Goal: Task Accomplishment & Management: Complete application form

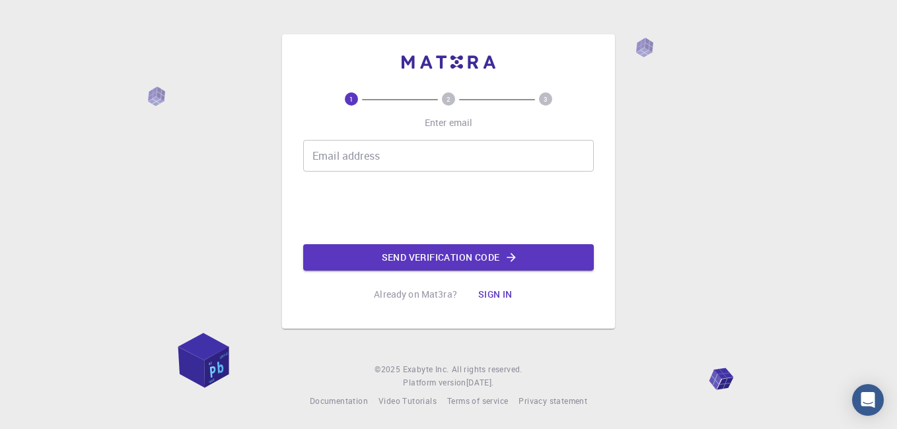
click at [370, 160] on input "Email address" at bounding box center [448, 156] width 290 height 32
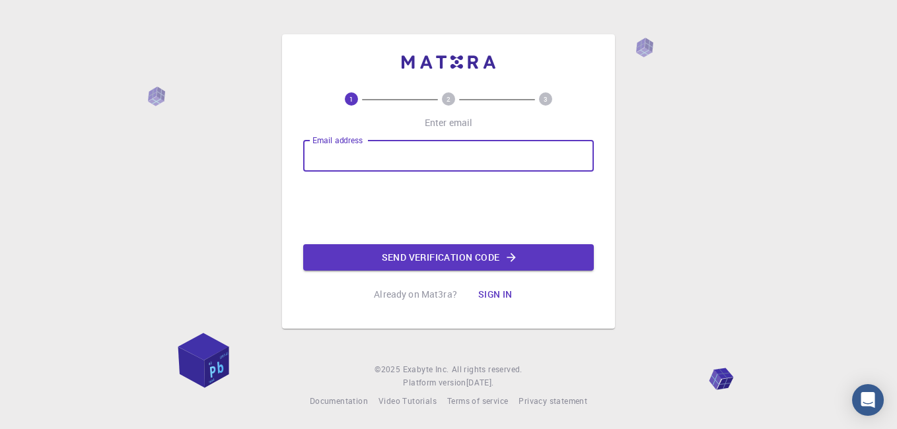
type input "seifegb@gmail.com"
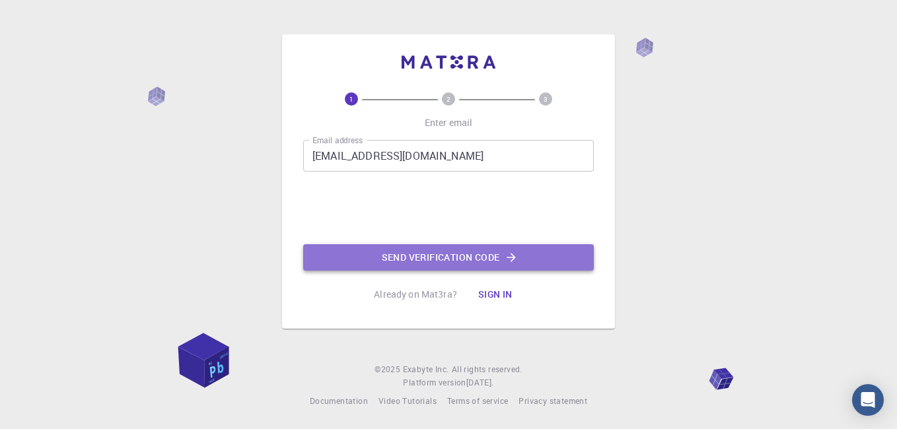
click at [411, 254] on button "Send verification code" at bounding box center [448, 257] width 290 height 26
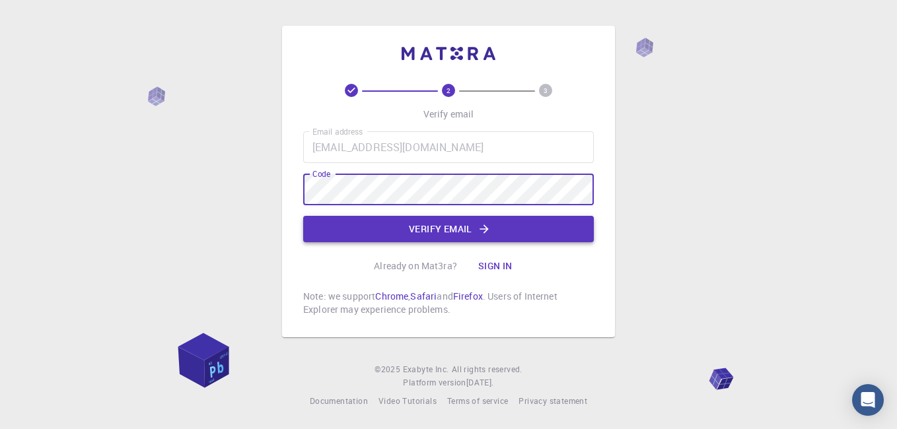
click at [422, 228] on button "Verify email" at bounding box center [448, 229] width 290 height 26
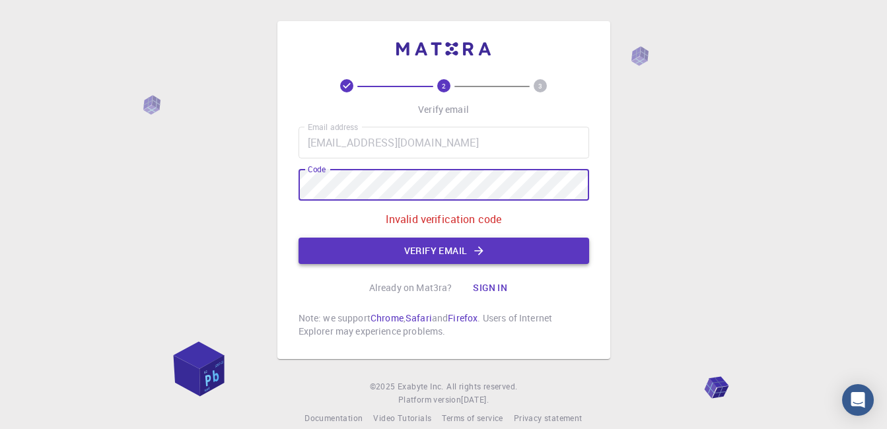
click at [427, 246] on button "Verify email" at bounding box center [443, 251] width 290 height 26
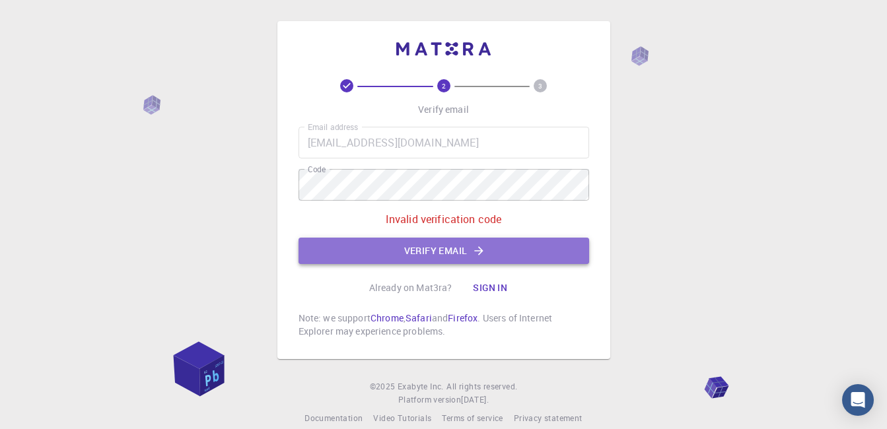
click at [403, 250] on button "Verify email" at bounding box center [443, 251] width 290 height 26
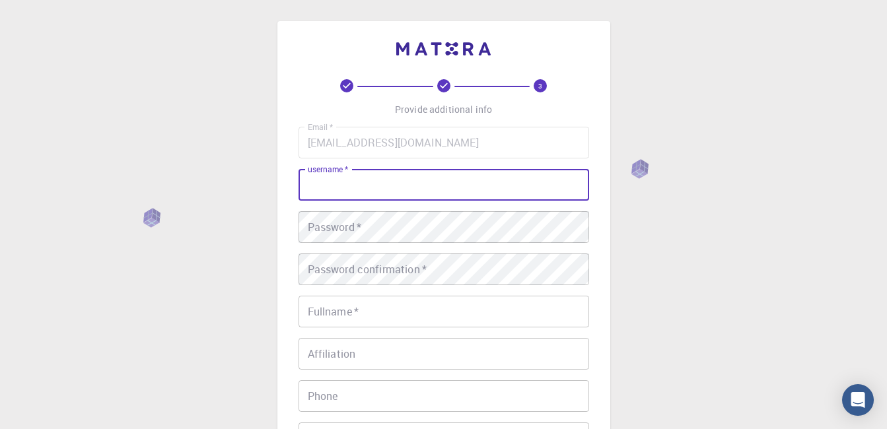
click at [347, 189] on input "username   *" at bounding box center [443, 185] width 290 height 32
type input "Seifu"
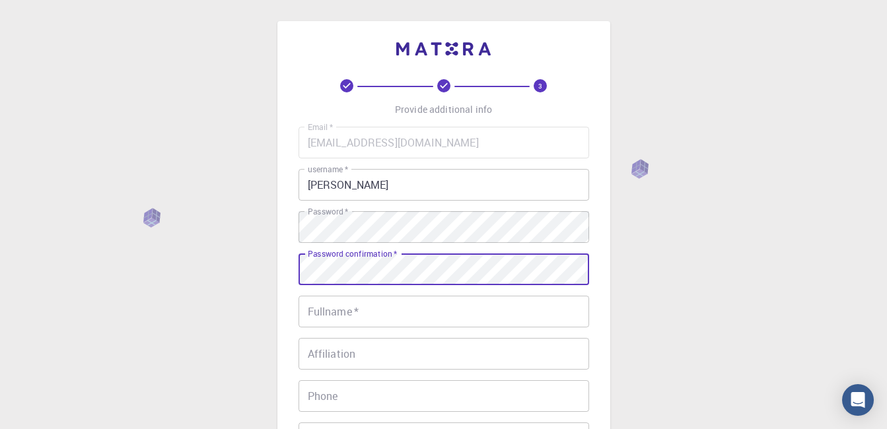
click at [342, 312] on input "Fullname   *" at bounding box center [443, 312] width 290 height 32
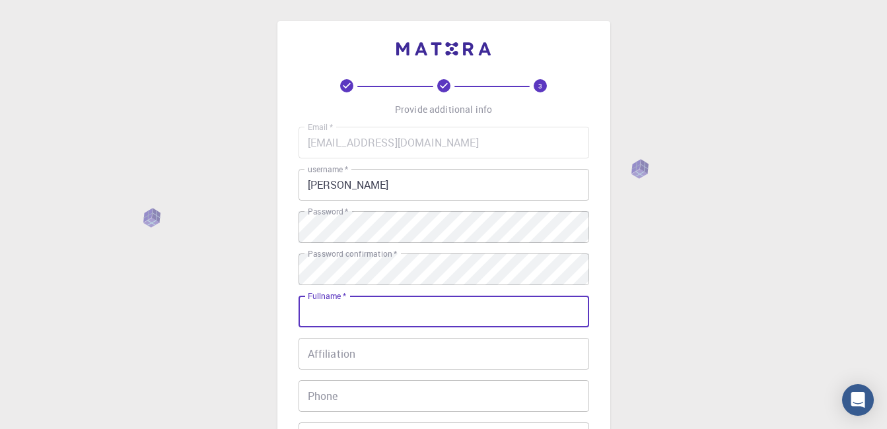
type input "Seifu Fetena Fela"
click at [355, 355] on input "Affiliation" at bounding box center [443, 354] width 290 height 32
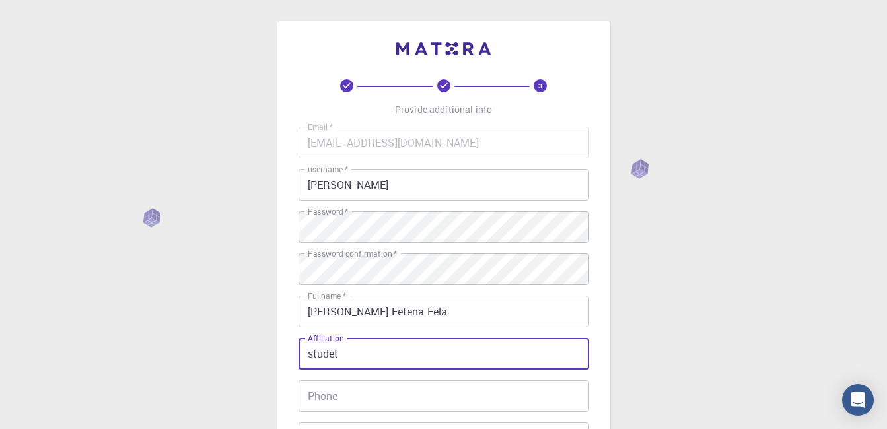
click at [331, 355] on input "studet" at bounding box center [443, 354] width 290 height 32
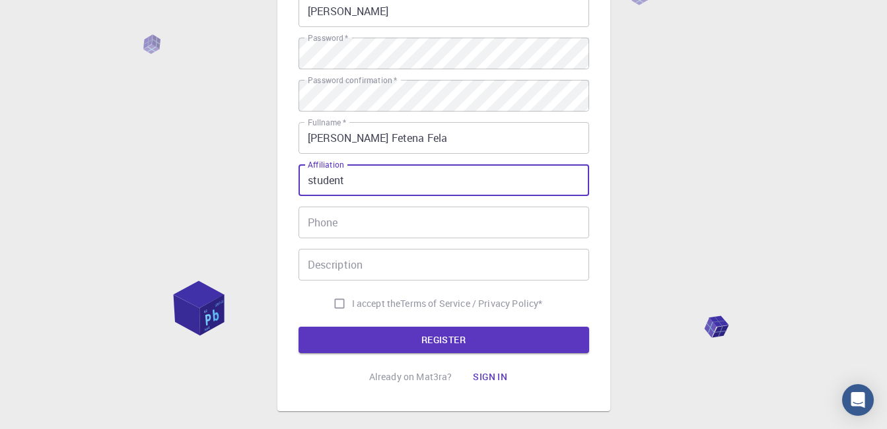
scroll to position [185, 0]
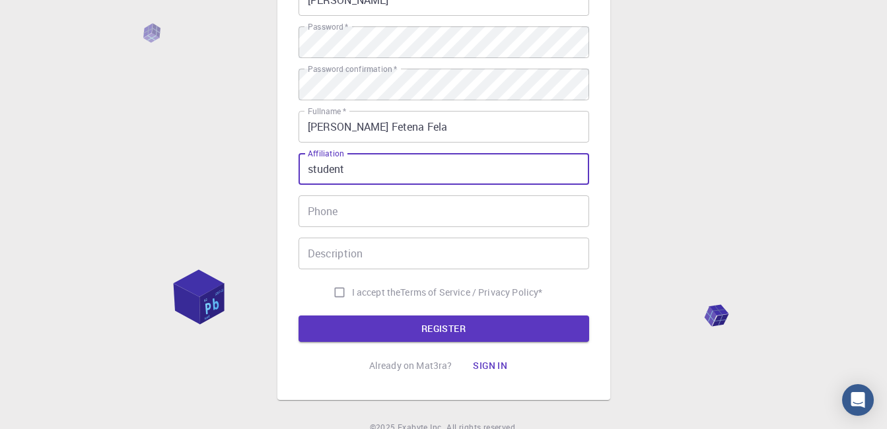
type input "student"
click at [357, 213] on input "Phone" at bounding box center [443, 211] width 290 height 32
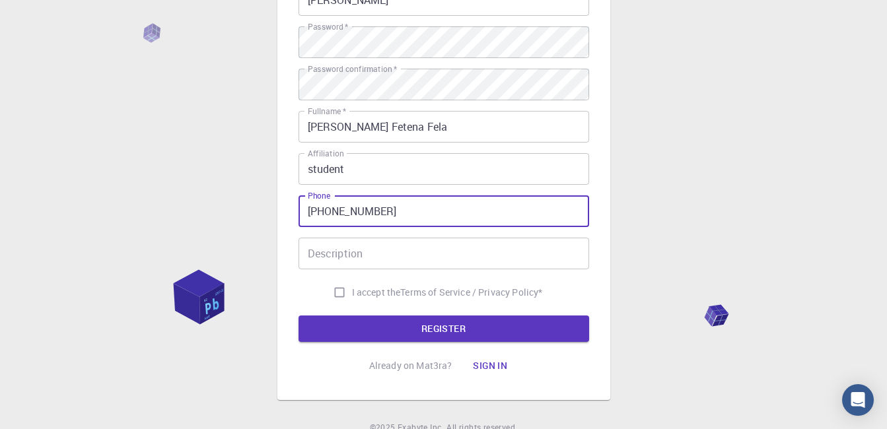
type input "+251939170055"
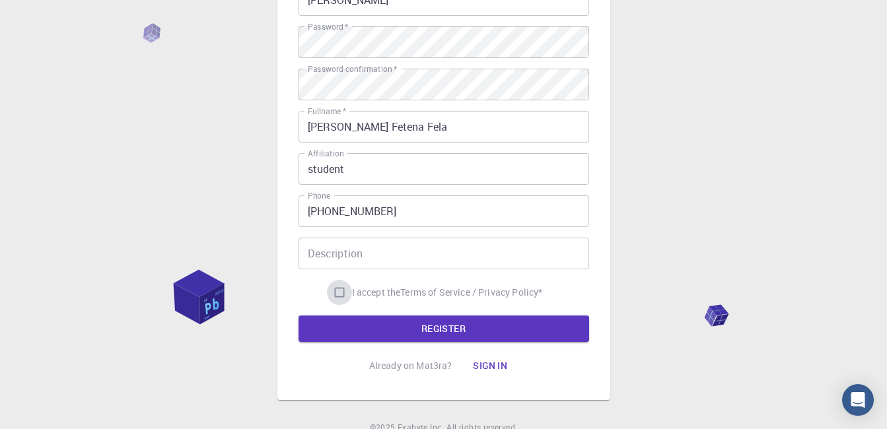
click at [339, 294] on input "I accept the Terms of Service / Privacy Policy *" at bounding box center [339, 292] width 25 height 25
checkbox input "true"
click at [423, 325] on button "REGISTER" at bounding box center [443, 329] width 290 height 26
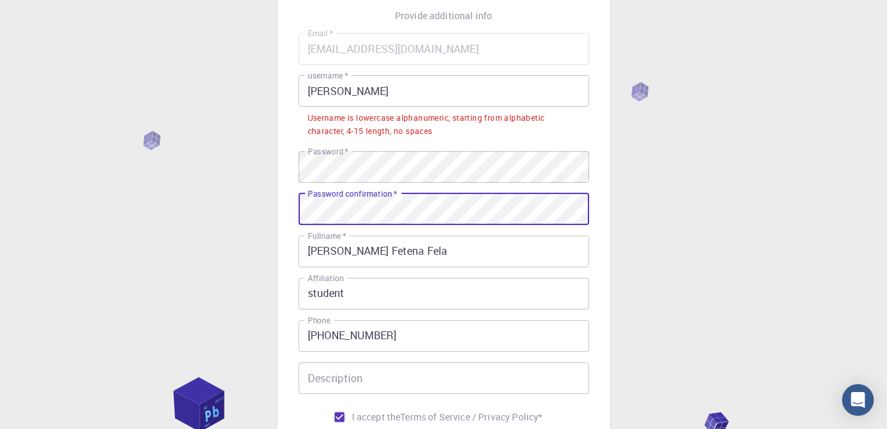
scroll to position [92, 0]
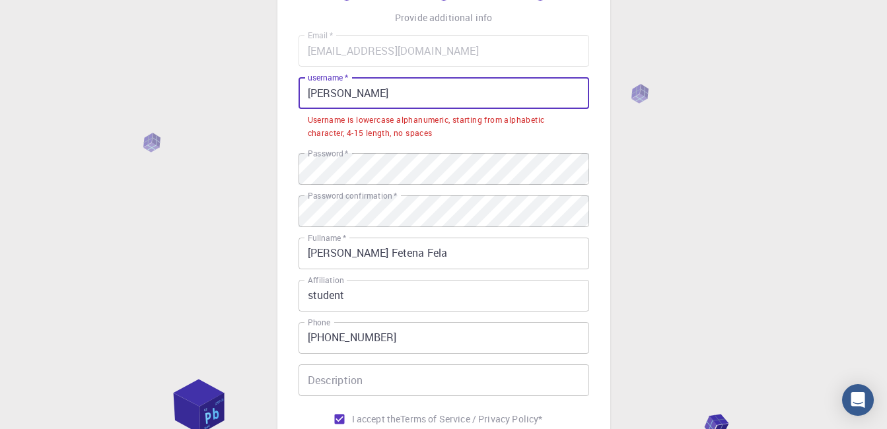
click at [343, 93] on input "Seifu" at bounding box center [443, 93] width 290 height 32
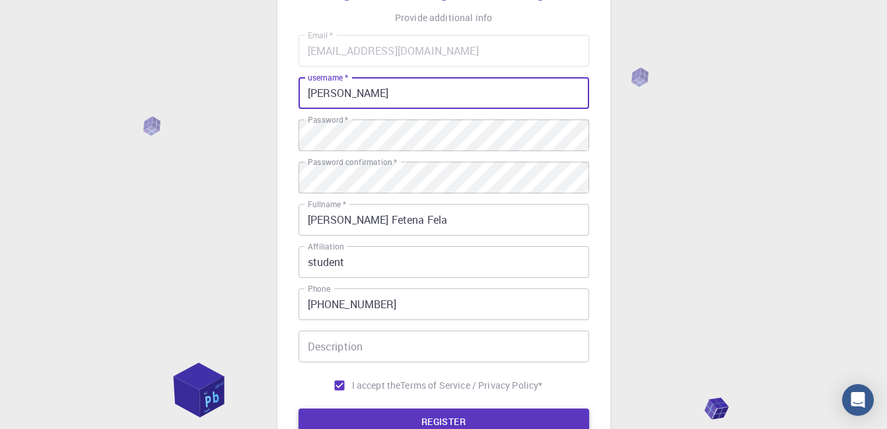
click at [395, 419] on button "REGISTER" at bounding box center [443, 422] width 290 height 26
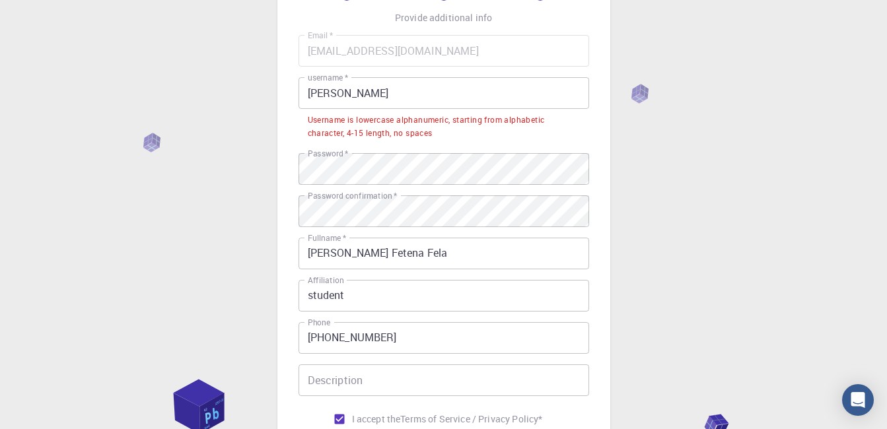
click at [313, 97] on input "Seifu" at bounding box center [443, 93] width 290 height 32
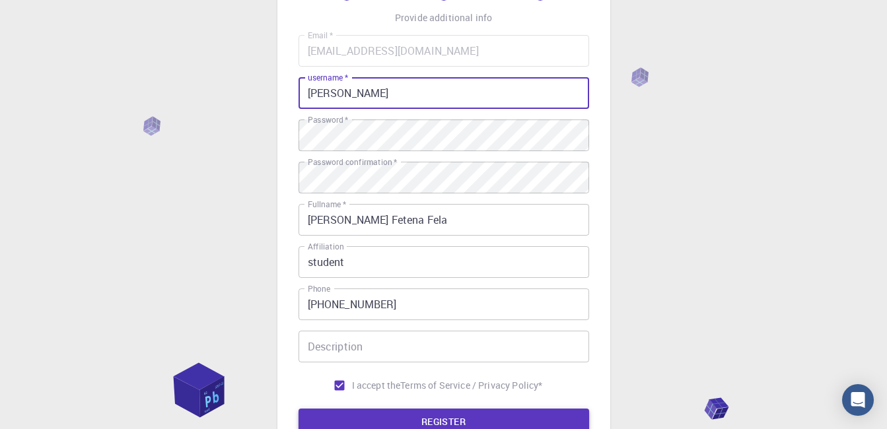
type input "seifu"
click at [433, 418] on button "REGISTER" at bounding box center [443, 422] width 290 height 26
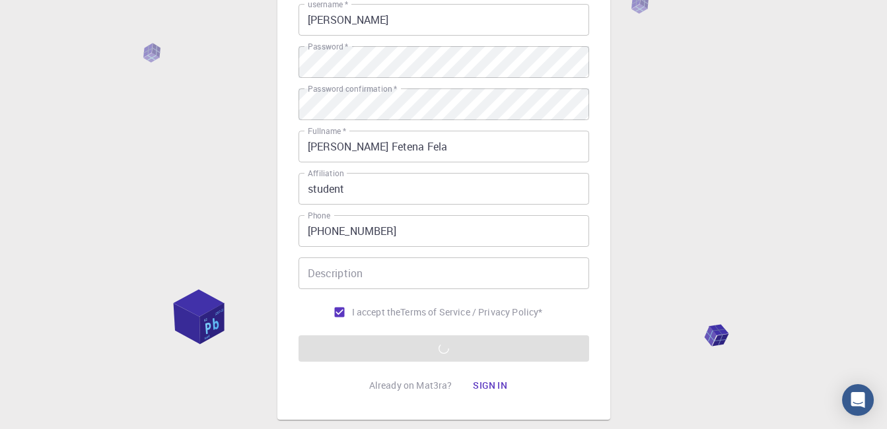
scroll to position [167, 0]
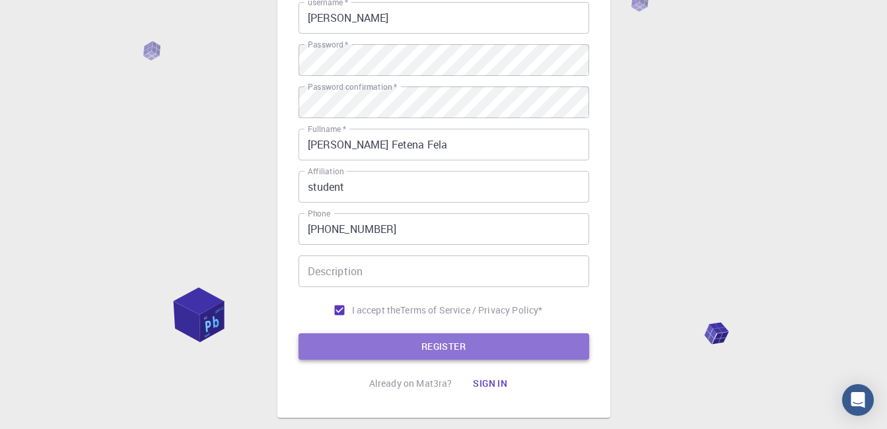
click at [431, 345] on button "REGISTER" at bounding box center [443, 346] width 290 height 26
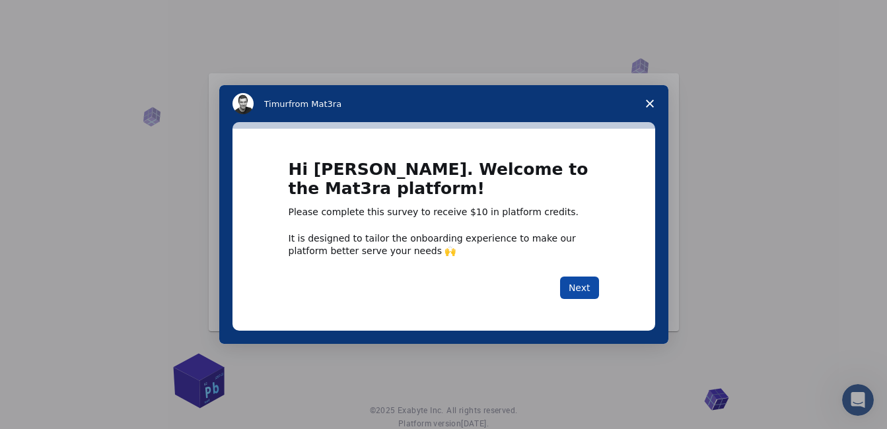
click at [573, 287] on button "Next" at bounding box center [579, 288] width 39 height 22
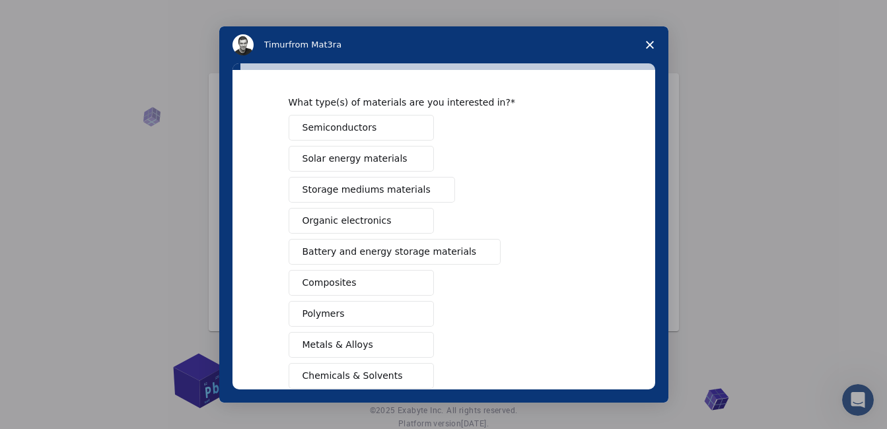
scroll to position [40, 0]
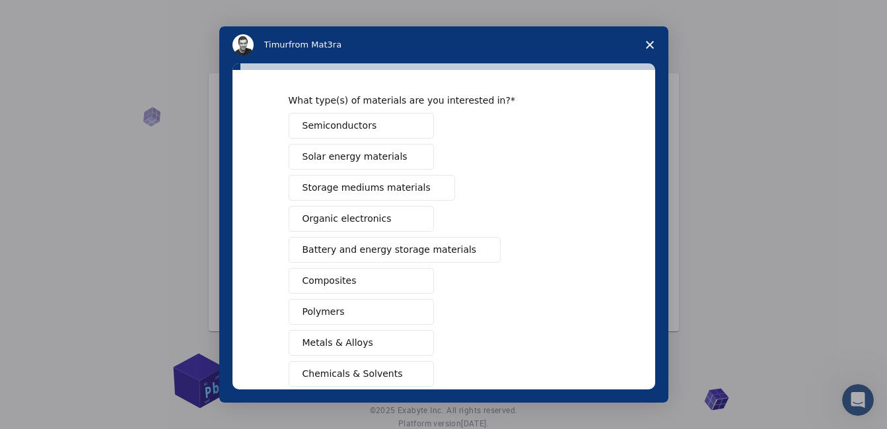
drag, startPoint x: 656, startPoint y: 180, endPoint x: 665, endPoint y: 251, distance: 71.2
click at [665, 251] on div "What type(s) of materials are you interested in? Semiconductors Solar energy ma…" at bounding box center [443, 232] width 449 height 339
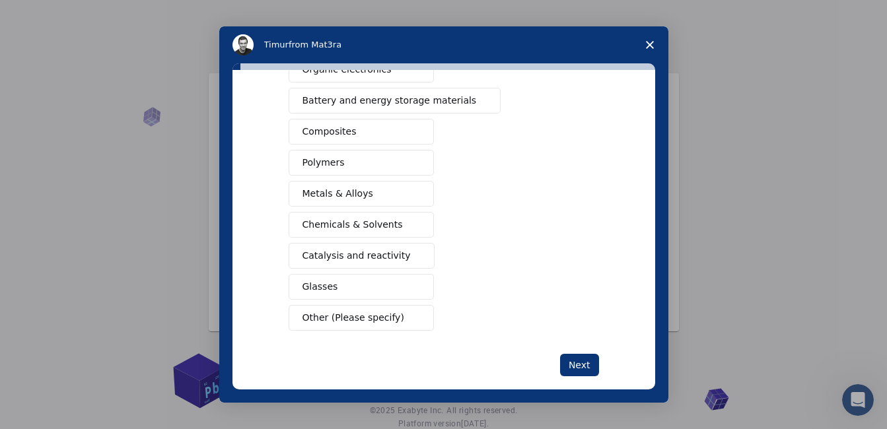
scroll to position [199, 0]
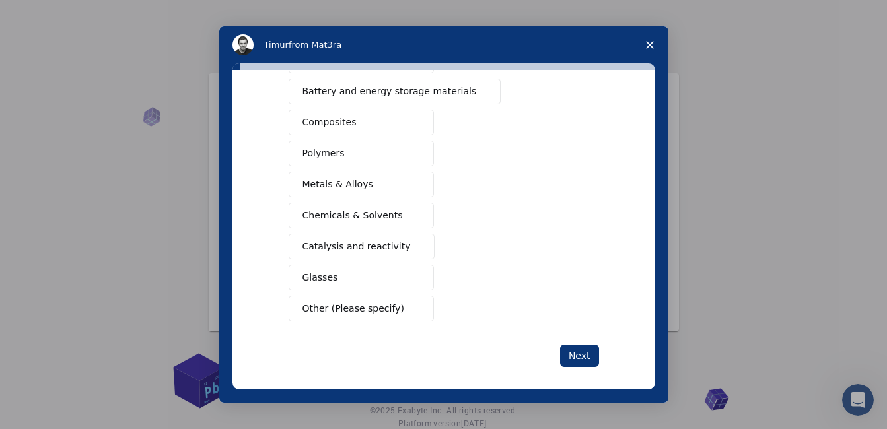
click at [371, 309] on span "Other (Please specify)" at bounding box center [353, 309] width 102 height 14
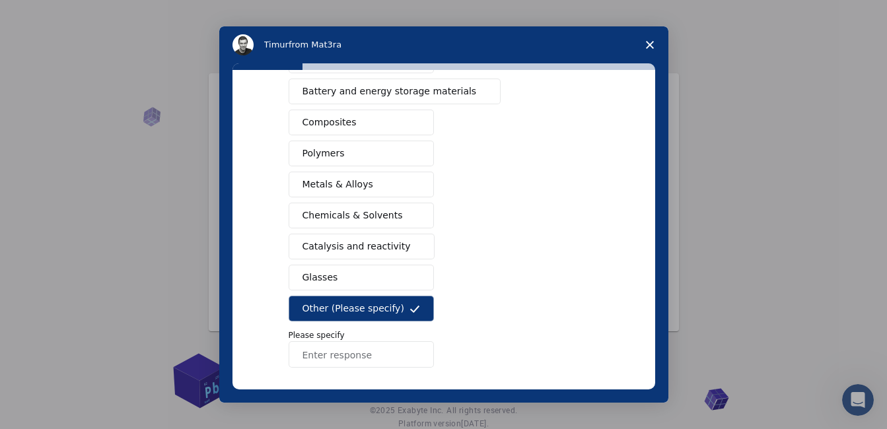
click at [322, 358] on input "Enter response" at bounding box center [361, 354] width 145 height 26
click at [305, 358] on input "power Marker" at bounding box center [361, 354] width 145 height 26
click at [357, 355] on input "Power Marker" at bounding box center [361, 354] width 145 height 26
type input "Power Marker Software"
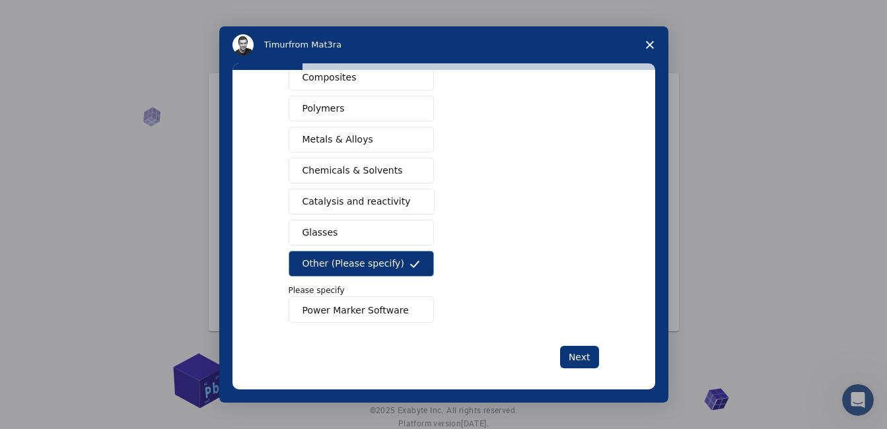
scroll to position [254, 0]
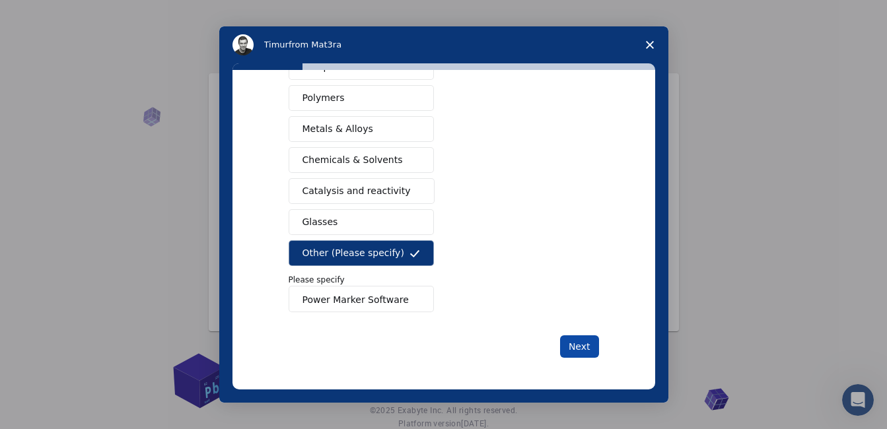
click at [582, 339] on button "Next" at bounding box center [579, 346] width 39 height 22
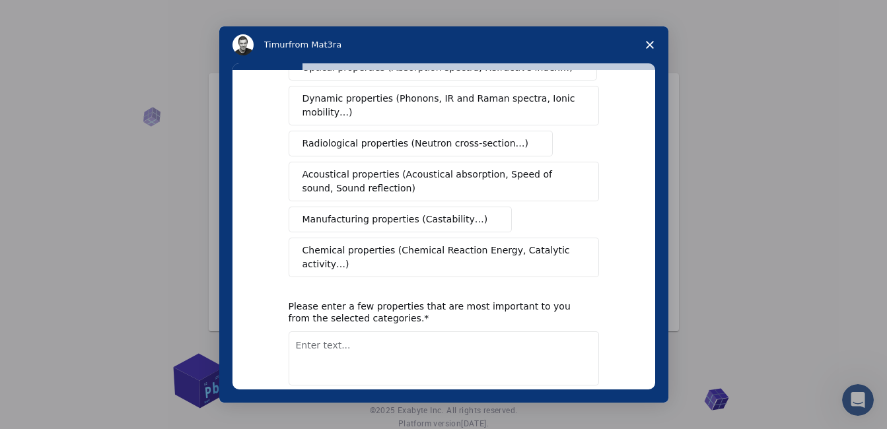
scroll to position [232, 0]
click at [646, 224] on div "What type(s) of properties are you interested in? Mechanical properties (Surfac…" at bounding box center [443, 230] width 423 height 320
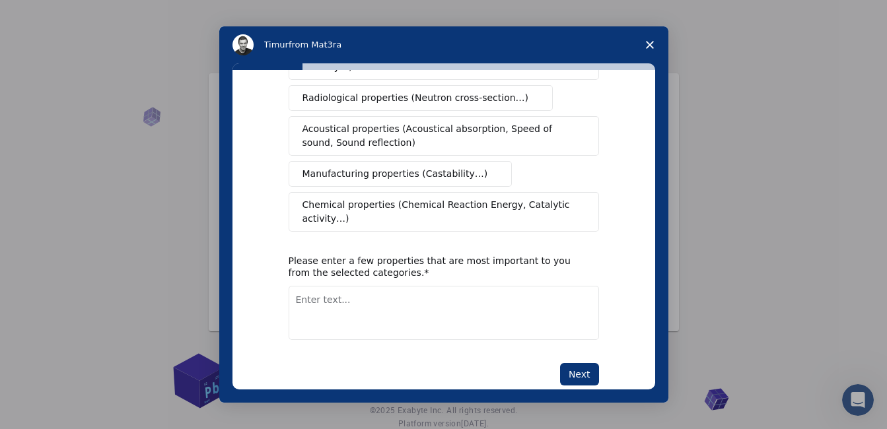
click at [410, 296] on textarea "Enter text..." at bounding box center [444, 313] width 310 height 54
click at [578, 363] on button "Next" at bounding box center [579, 374] width 39 height 22
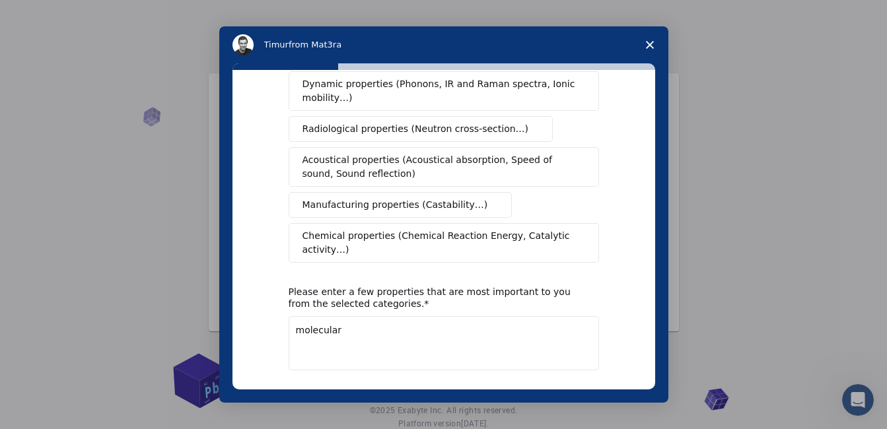
scroll to position [252, 0]
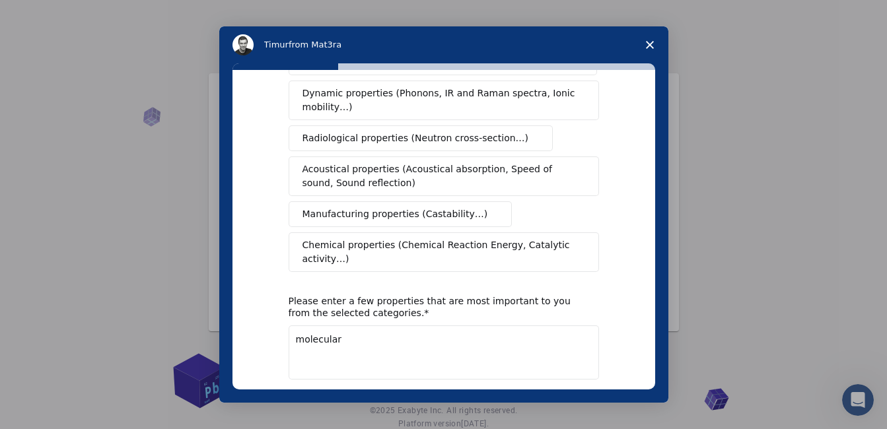
click at [335, 325] on textarea "molecular" at bounding box center [444, 352] width 310 height 54
type textarea "m"
type textarea "Genotyping molecular data"
click at [577, 403] on button "Next" at bounding box center [579, 414] width 39 height 22
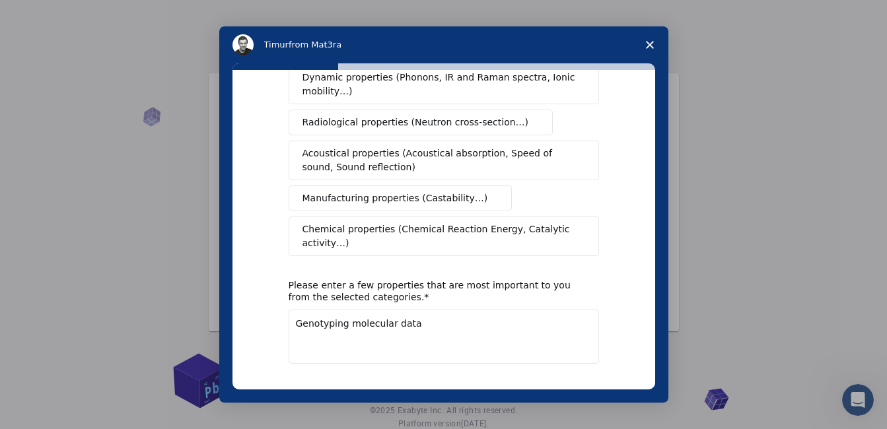
scroll to position [283, 0]
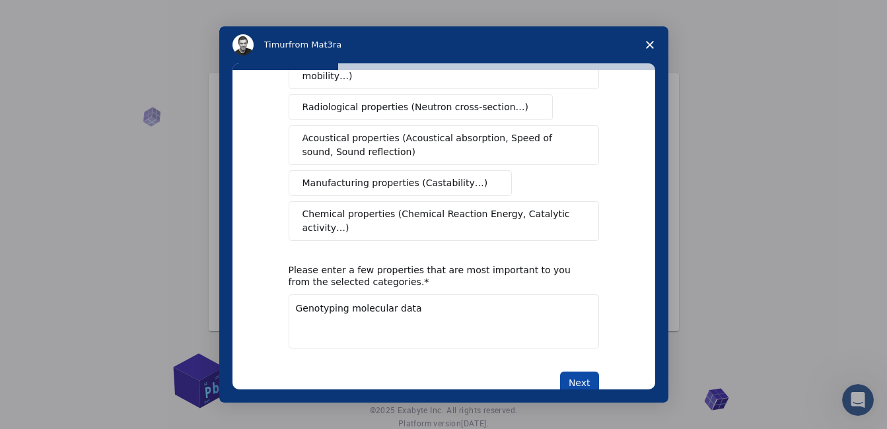
click at [580, 372] on button "Next" at bounding box center [579, 383] width 39 height 22
click at [576, 372] on button "Next" at bounding box center [579, 383] width 39 height 22
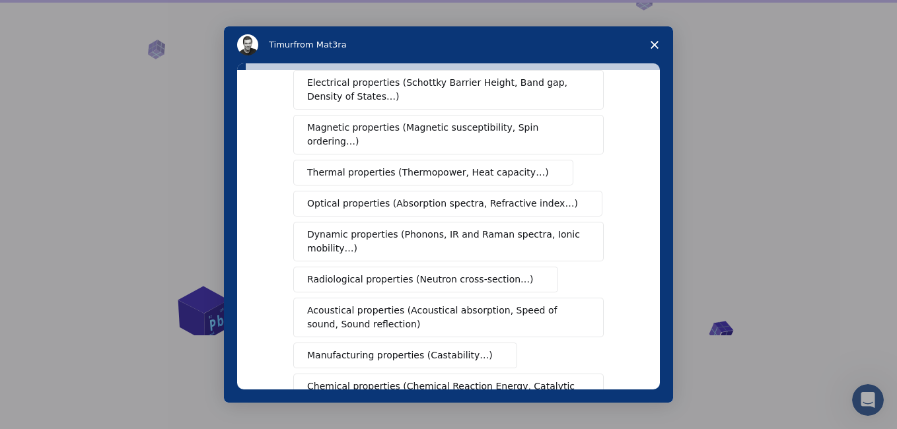
scroll to position [255, 0]
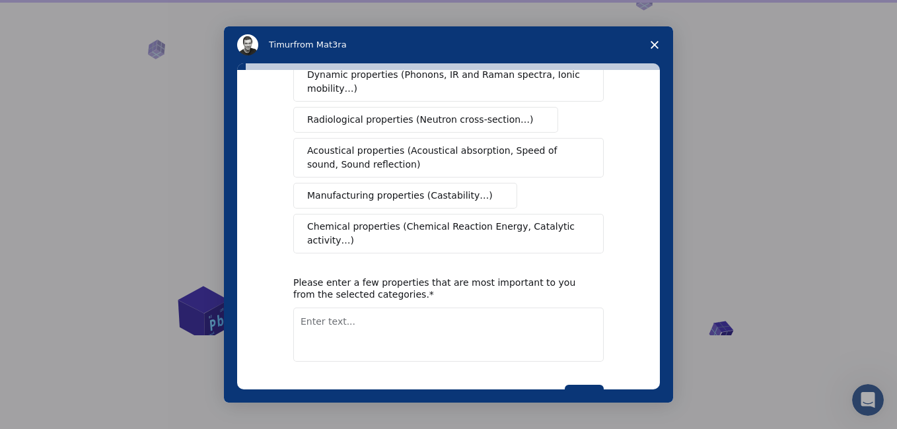
click at [378, 308] on textarea "Enter text..." at bounding box center [448, 335] width 310 height 54
type textarea "genotyping ssr marker data"
click at [586, 385] on button "Next" at bounding box center [583, 396] width 39 height 22
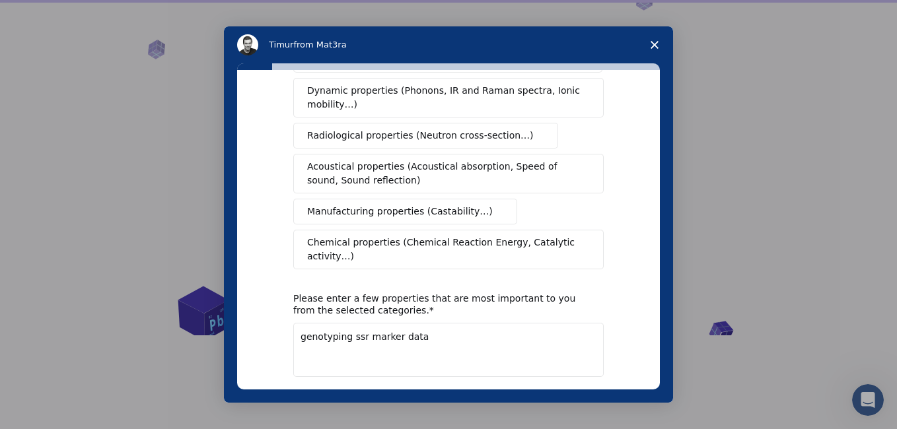
scroll to position [292, 0]
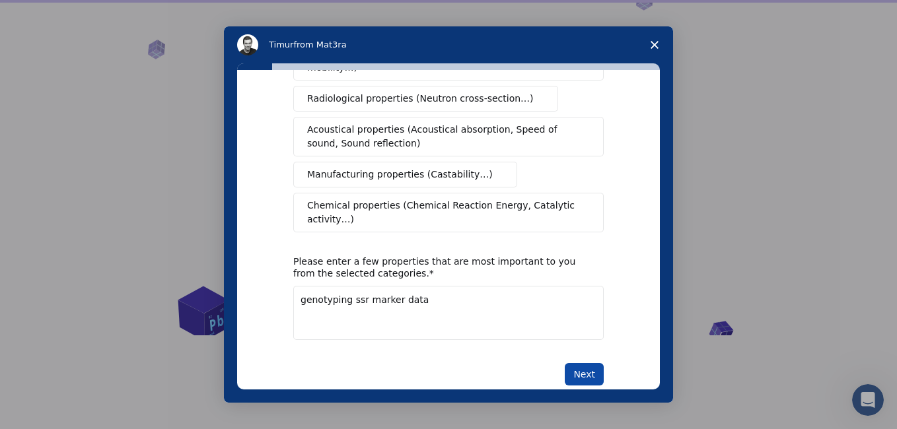
click at [586, 363] on button "Next" at bounding box center [583, 374] width 39 height 22
click at [656, 46] on icon "Close survey" at bounding box center [654, 45] width 8 height 8
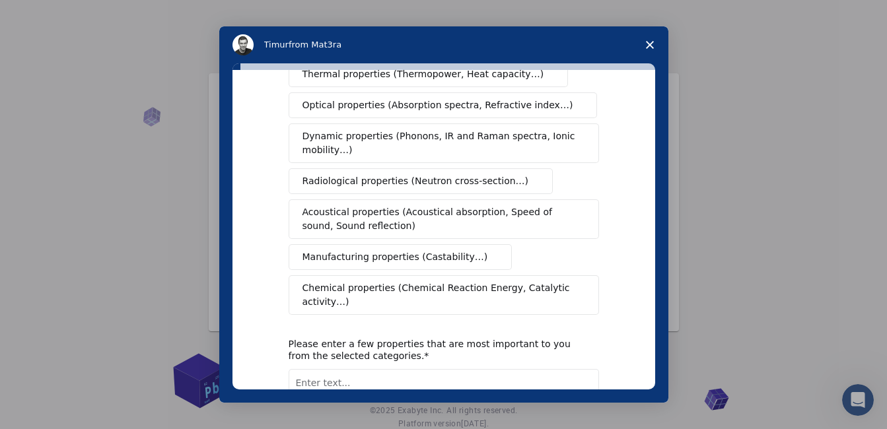
scroll to position [231, 0]
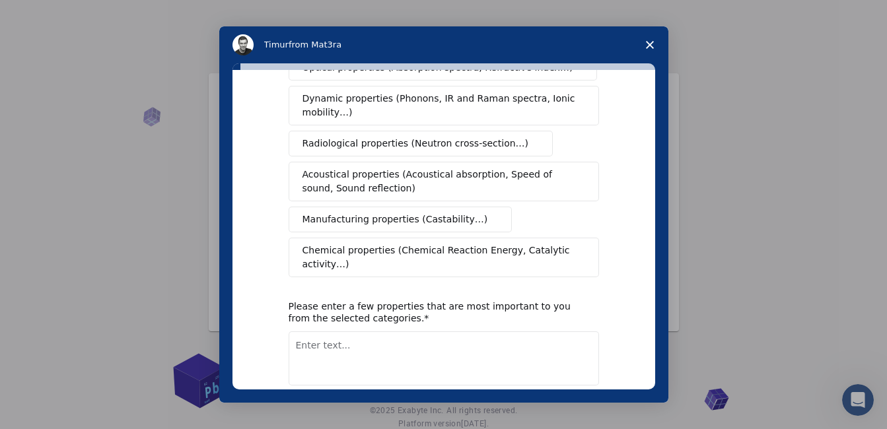
click at [392, 244] on span "Chemical properties (Chemical Reaction Energy, Catalytic activity…)" at bounding box center [438, 258] width 273 height 28
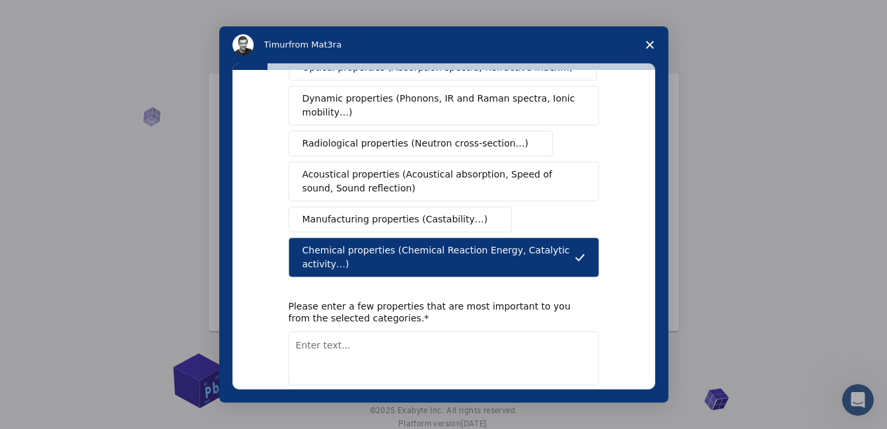
scroll to position [277, 0]
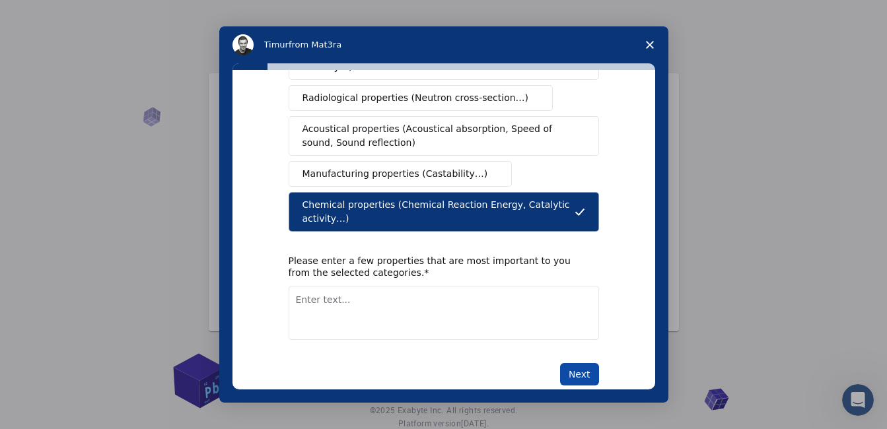
click at [568, 363] on button "Next" at bounding box center [579, 374] width 39 height 22
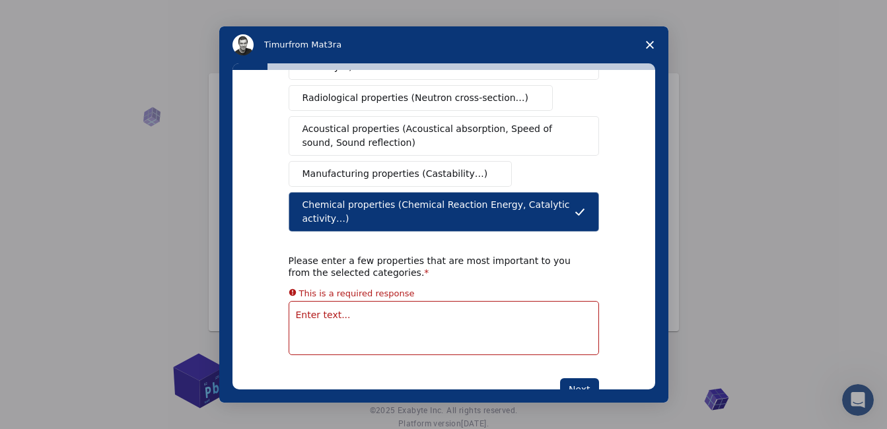
click at [360, 301] on textarea "Enter text..." at bounding box center [444, 328] width 310 height 54
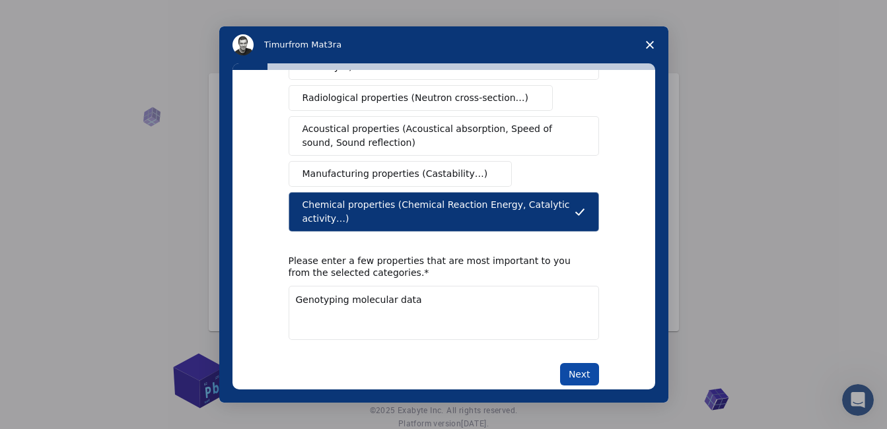
type textarea "Genotyping molecular data"
click at [589, 363] on button "Next" at bounding box center [579, 374] width 39 height 22
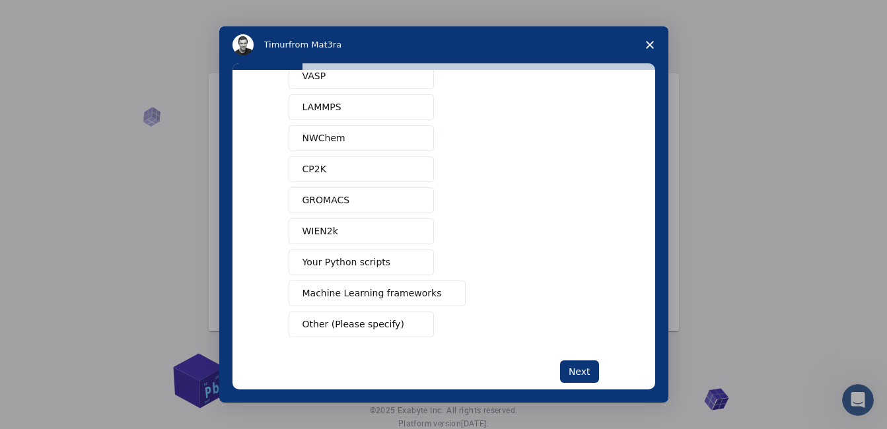
scroll to position [91, 0]
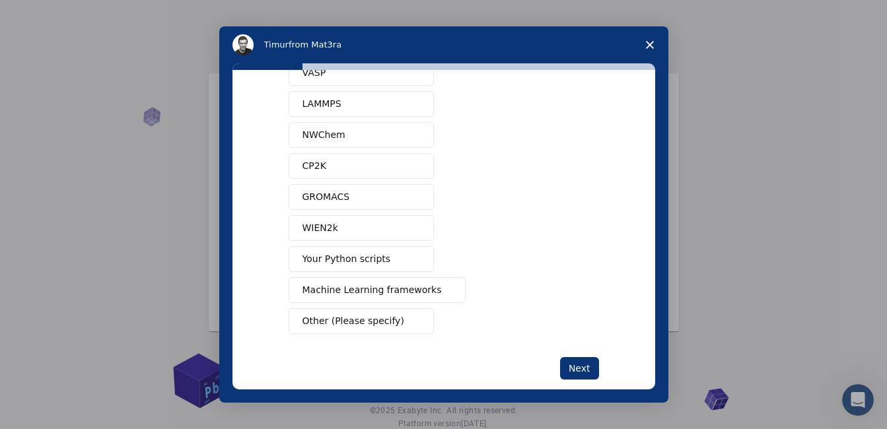
click at [356, 320] on span "Other (Please specify)" at bounding box center [353, 321] width 102 height 14
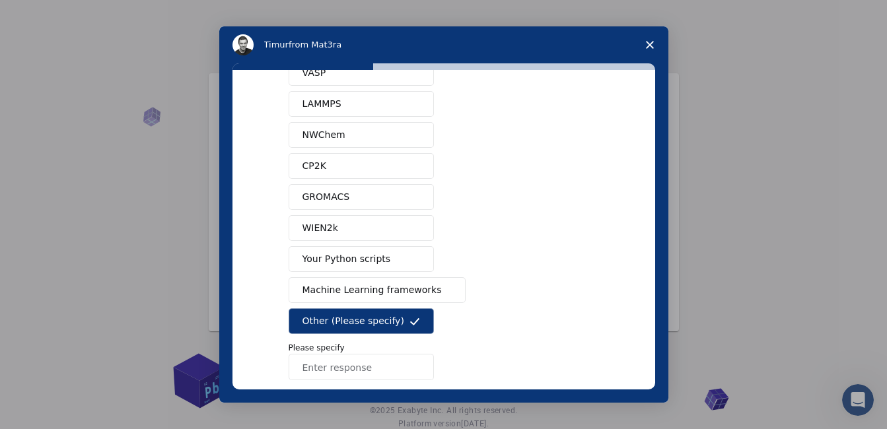
click at [332, 368] on input "Enter response" at bounding box center [361, 367] width 145 height 26
type input "PowerMarker"
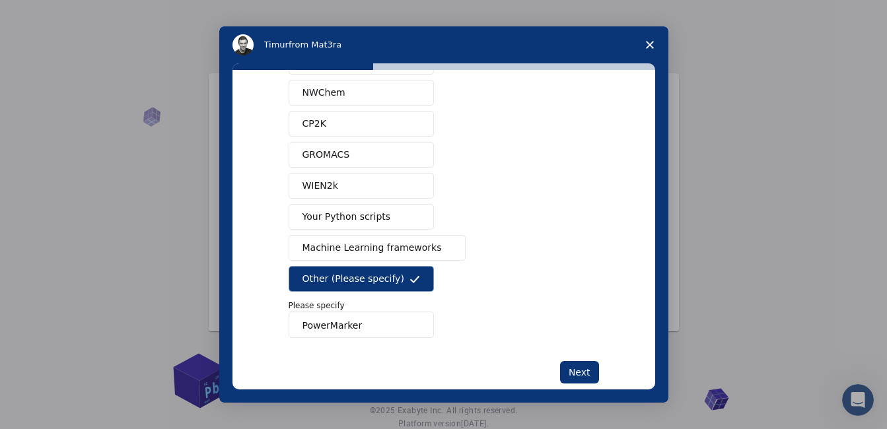
scroll to position [140, 0]
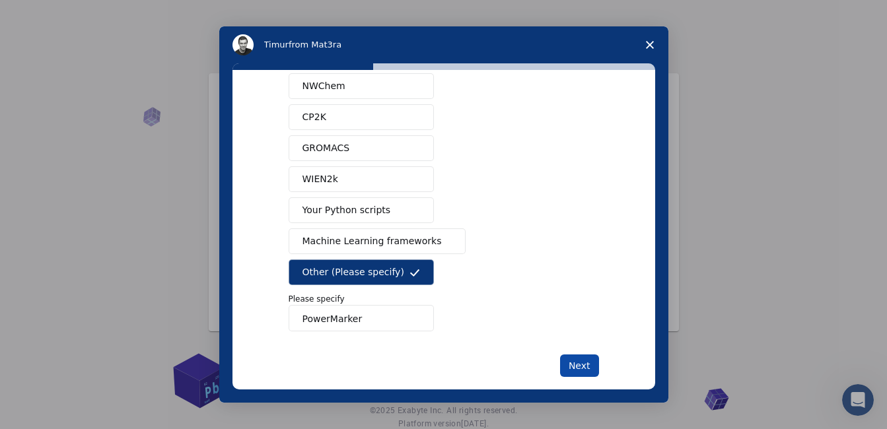
click at [574, 364] on button "Next" at bounding box center [579, 366] width 39 height 22
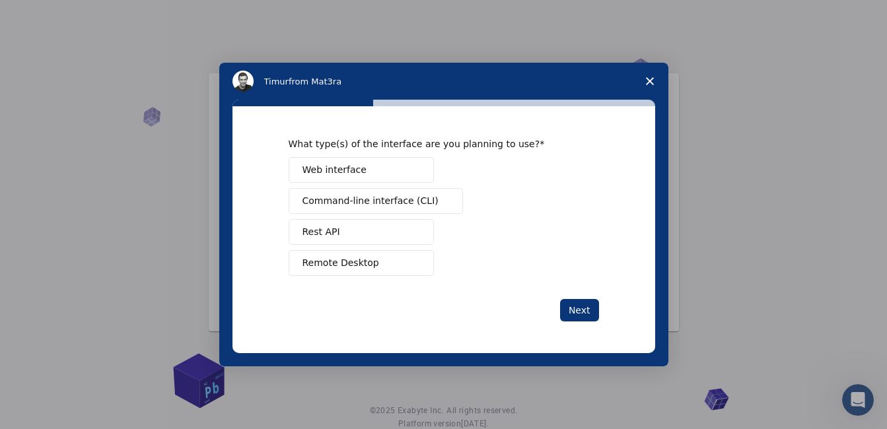
click at [366, 261] on span "Remote Desktop" at bounding box center [340, 263] width 77 height 14
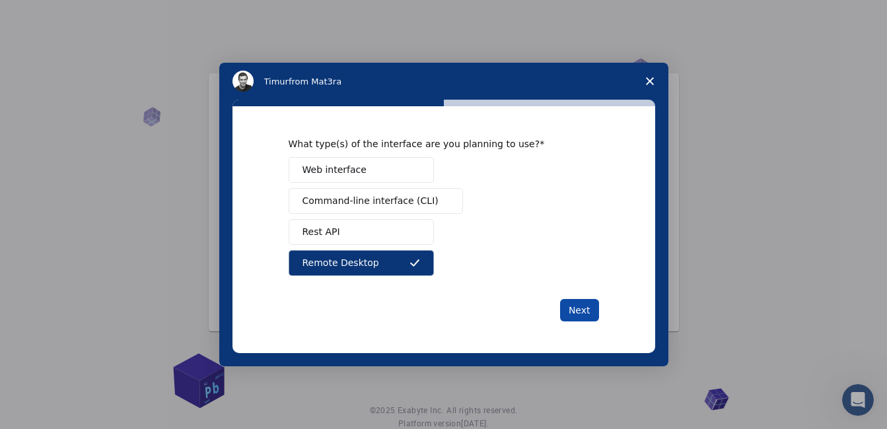
click at [586, 310] on button "Next" at bounding box center [579, 310] width 39 height 22
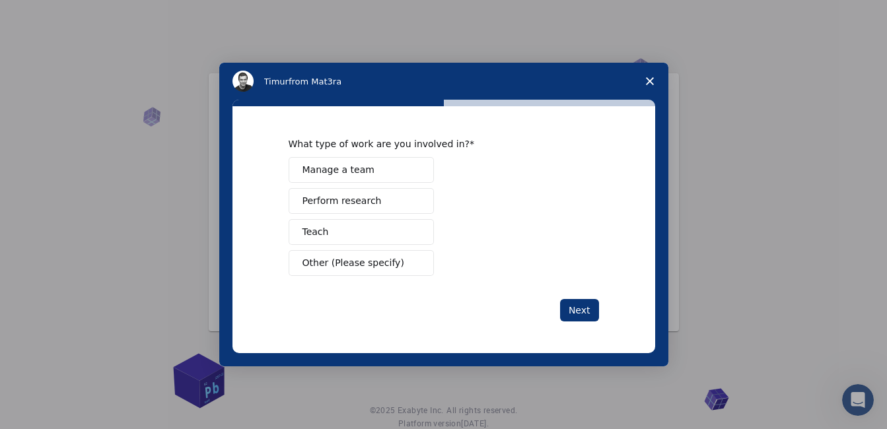
click at [376, 204] on button "Perform research" at bounding box center [361, 201] width 145 height 26
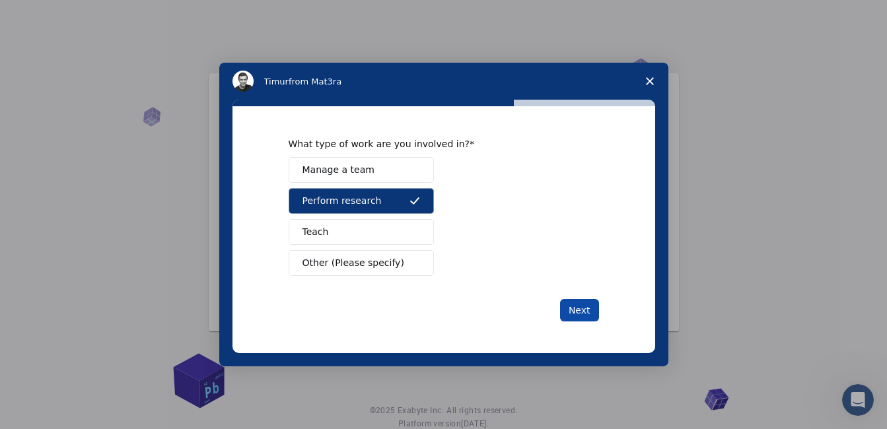
click at [573, 316] on button "Next" at bounding box center [579, 310] width 39 height 22
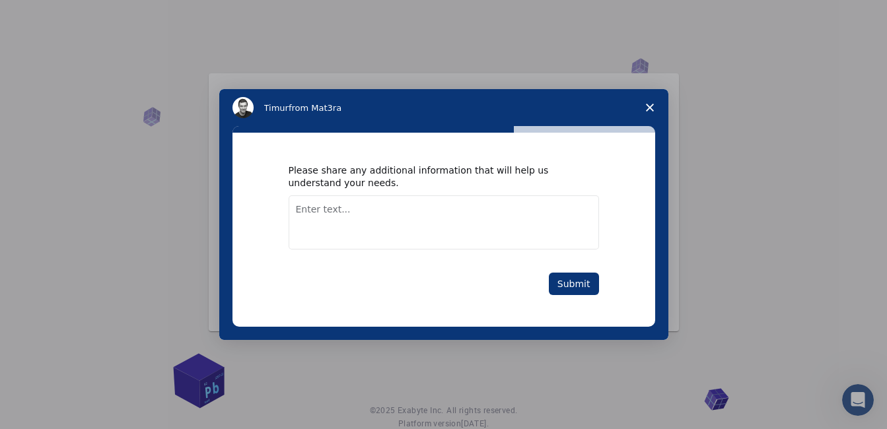
click at [361, 222] on textarea "Enter text..." at bounding box center [444, 222] width 310 height 54
type textarea "Genotyping molecular data of ssr marker"
click at [578, 284] on button "Submit" at bounding box center [574, 284] width 50 height 22
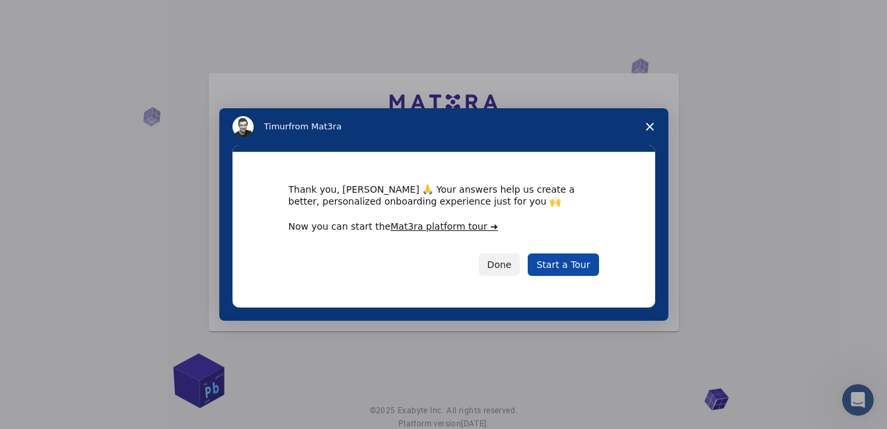
click at [550, 265] on link "Start a Tour" at bounding box center [563, 265] width 71 height 22
